Goal: Task Accomplishment & Management: Use online tool/utility

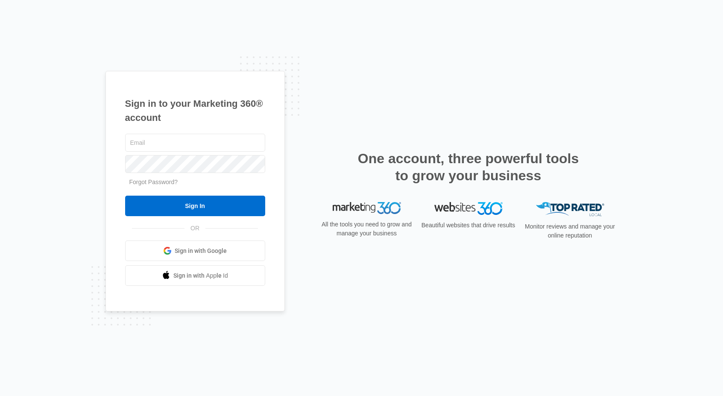
type input "[PERSON_NAME][EMAIL_ADDRESS][DOMAIN_NAME]"
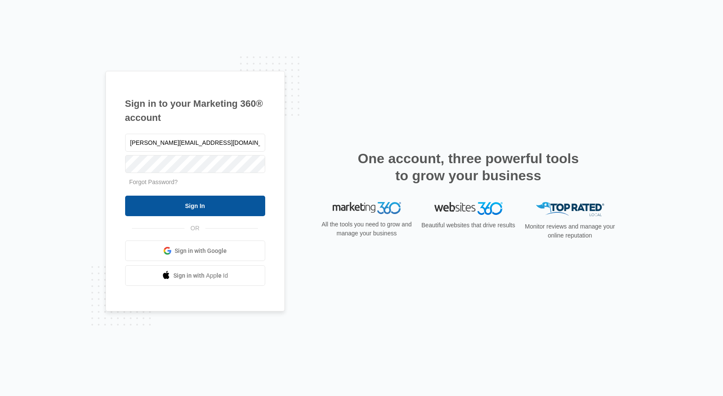
click at [214, 201] on input "Sign In" at bounding box center [195, 206] width 140 height 21
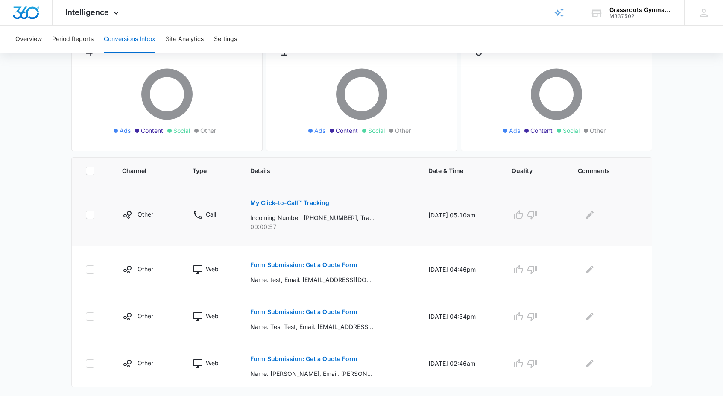
scroll to position [95, 0]
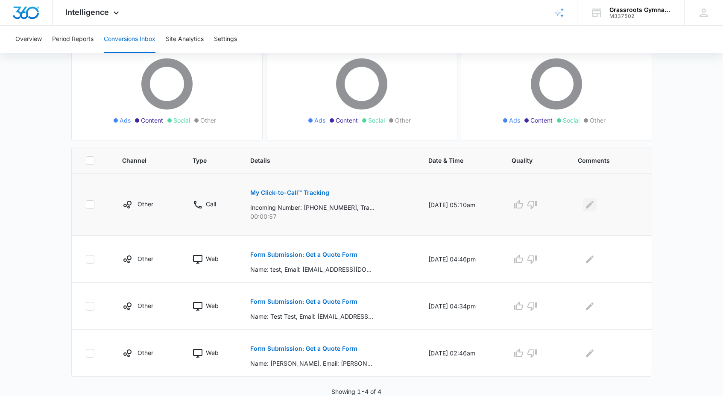
click at [594, 204] on icon "Edit Comments" at bounding box center [590, 205] width 8 height 8
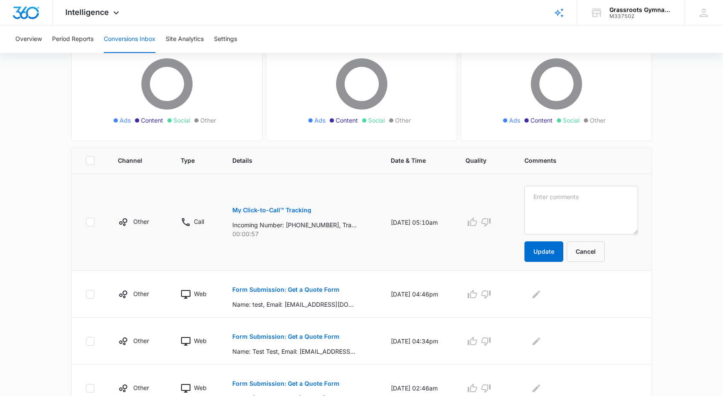
click at [399, 209] on td "[DATE] 05:10am" at bounding box center [418, 222] width 74 height 97
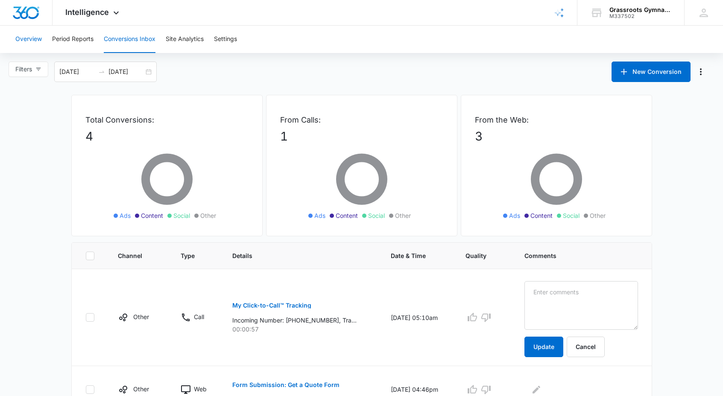
click at [27, 39] on button "Overview" at bounding box center [28, 39] width 26 height 27
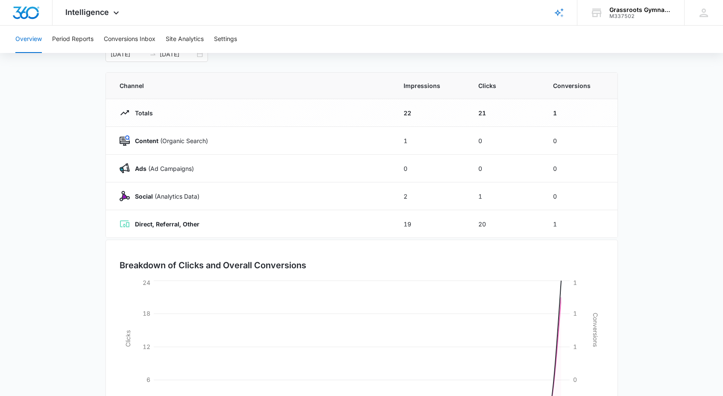
scroll to position [75, 0]
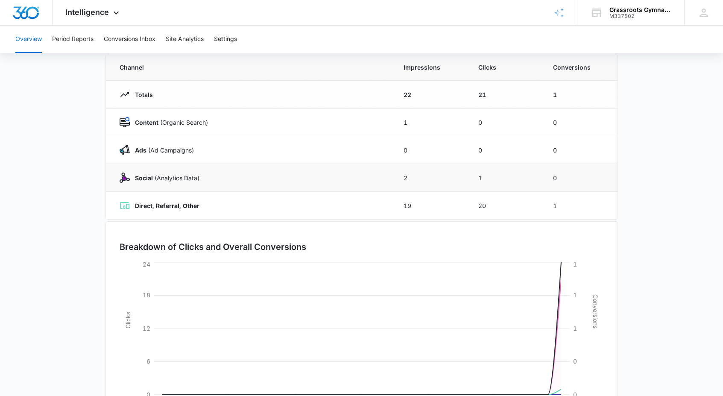
click at [143, 182] on div "Social (Analytics Data)" at bounding box center [252, 178] width 264 height 10
click at [155, 178] on p "Social (Analytics Data)" at bounding box center [165, 177] width 70 height 9
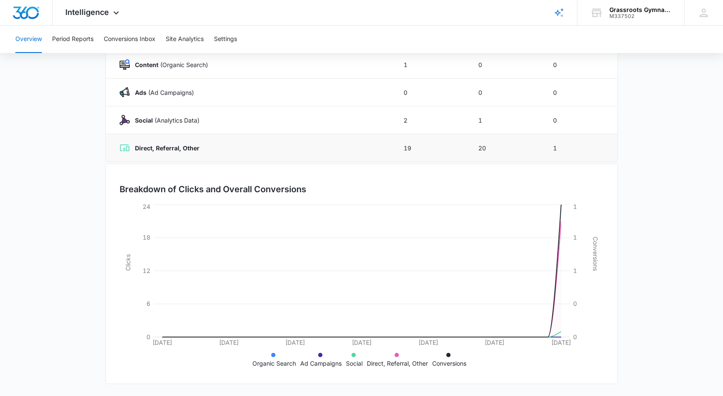
scroll to position [0, 0]
